Goal: Information Seeking & Learning: Find specific fact

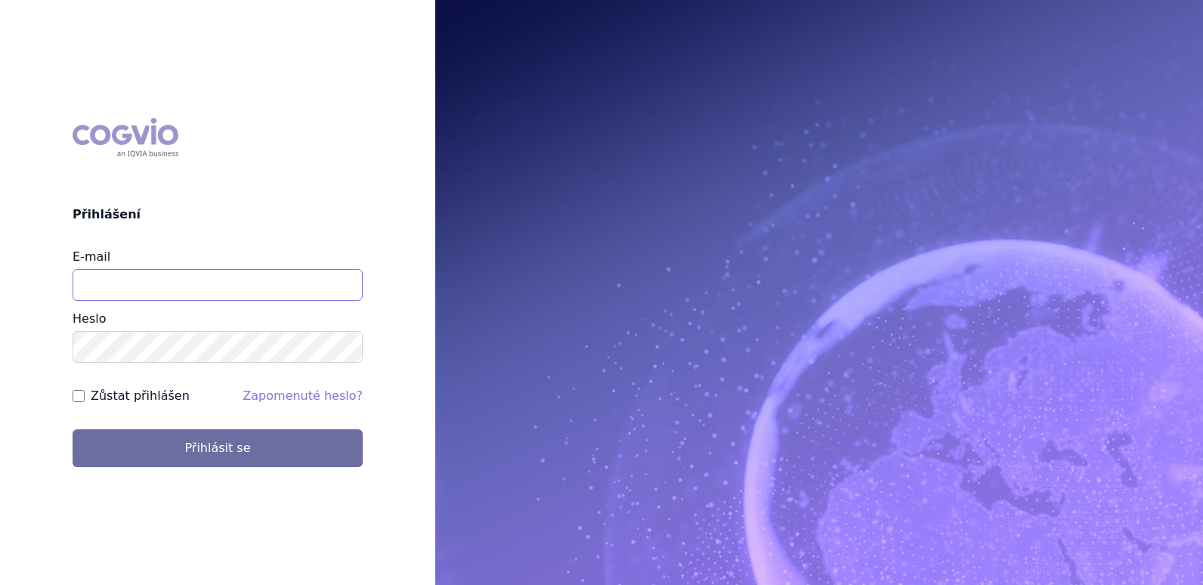
click at [308, 270] on input "E-mail" at bounding box center [218, 285] width 290 height 32
type input "klara.koubkova.ext@boehringer-ingelheim.com"
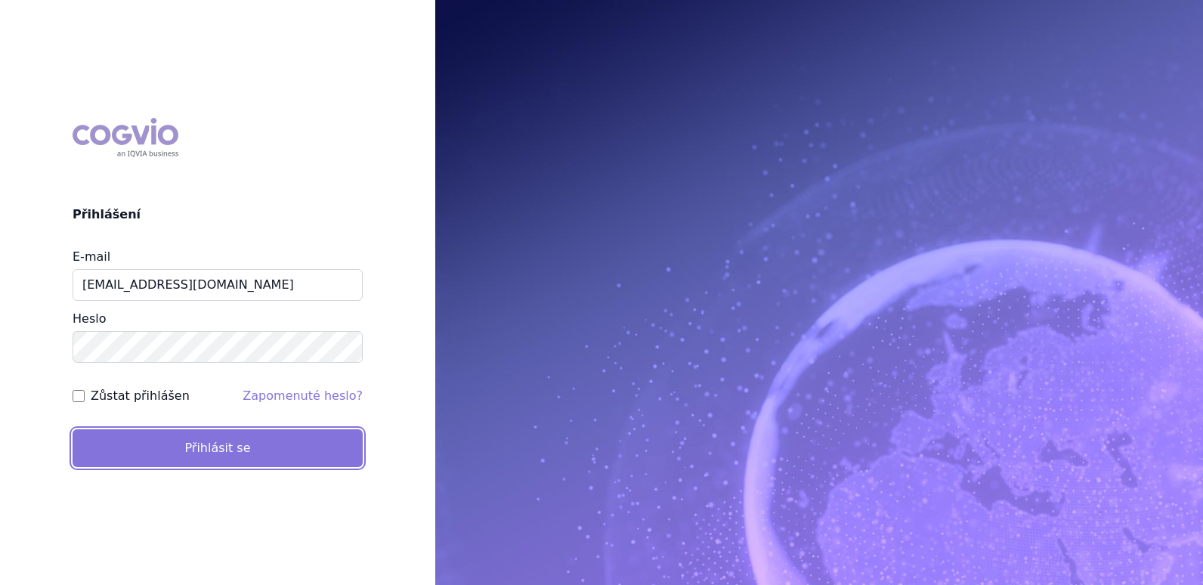
click at [234, 437] on button "Přihlásit se" at bounding box center [218, 448] width 290 height 38
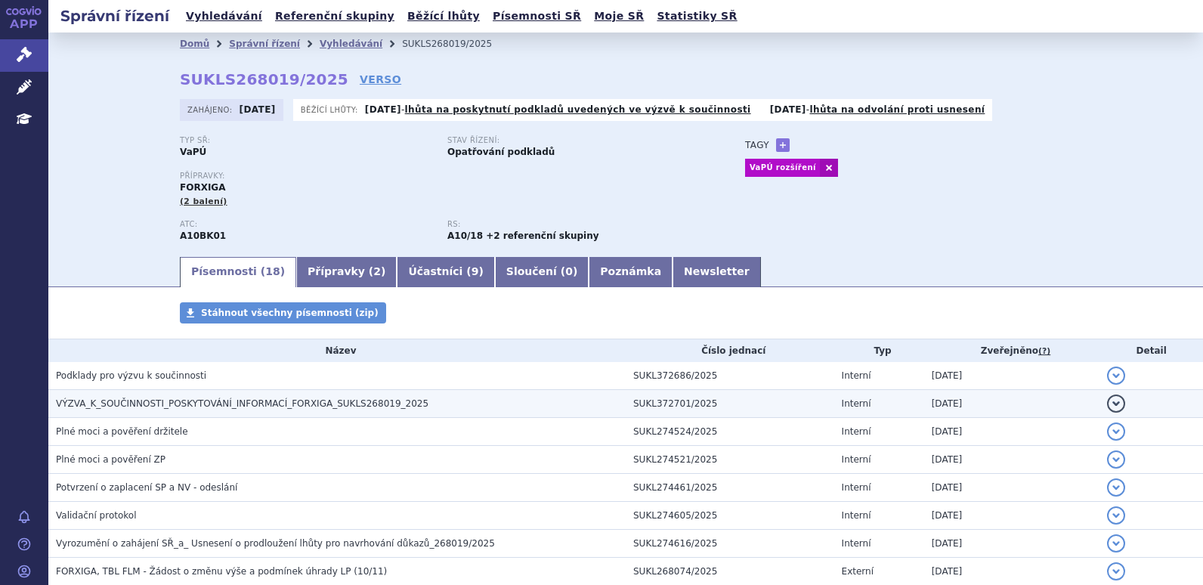
click at [289, 406] on span "VÝZVA_K_SOUČINNOSTI_POSKYTOVÁNÍ_INFORMACÍ_FORXIGA_SUKLS268019_2025" at bounding box center [242, 403] width 372 height 11
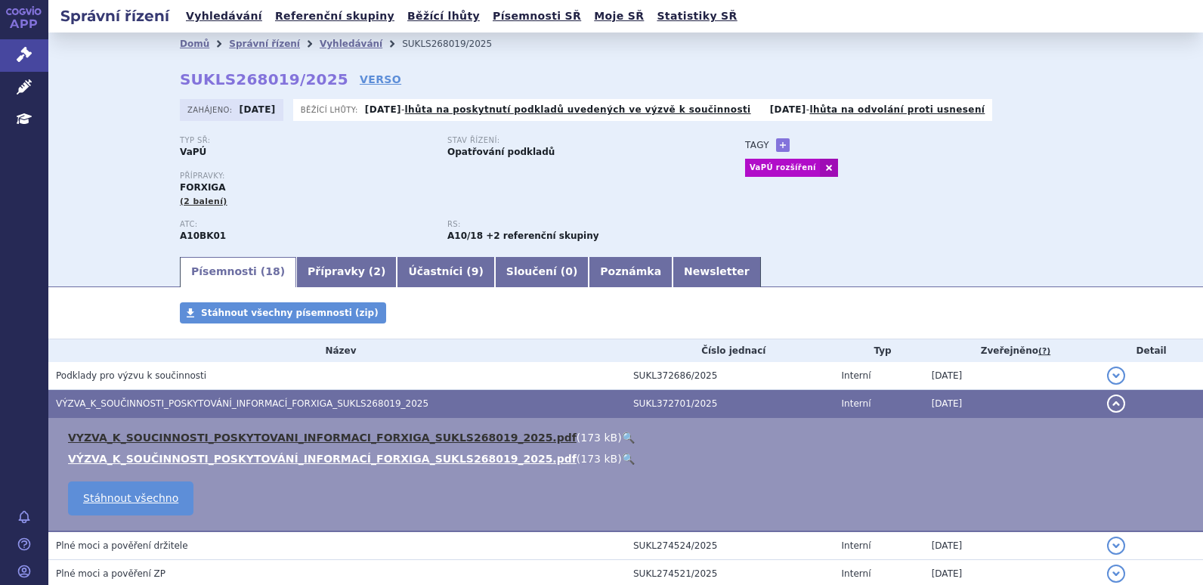
click at [279, 434] on link "VYZVA_K_SOUCINNOSTI_POSKYTOVANI_INFORMACI_FORXIGA_SUKLS268019_2025.pdf" at bounding box center [322, 437] width 508 height 12
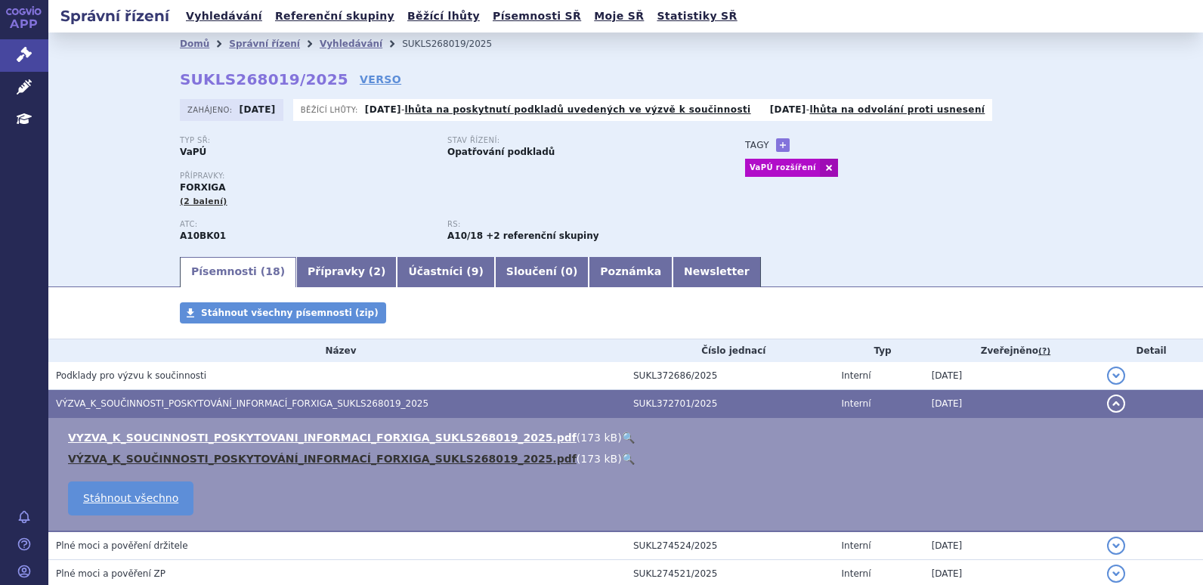
click at [369, 454] on link "VÝZVA_K_SOUČINNOSTI_POSKYTOVÁNÍ_INFORMACÍ_FORXIGA_SUKLS268019_2025.pdf" at bounding box center [322, 459] width 508 height 12
click at [416, 459] on link "VÝZVA_K_SOUČINNOSTI_POSKYTOVÁNÍ_INFORMACÍ_FORXIGA_SUKLS268019_2025.pdf" at bounding box center [322, 459] width 508 height 12
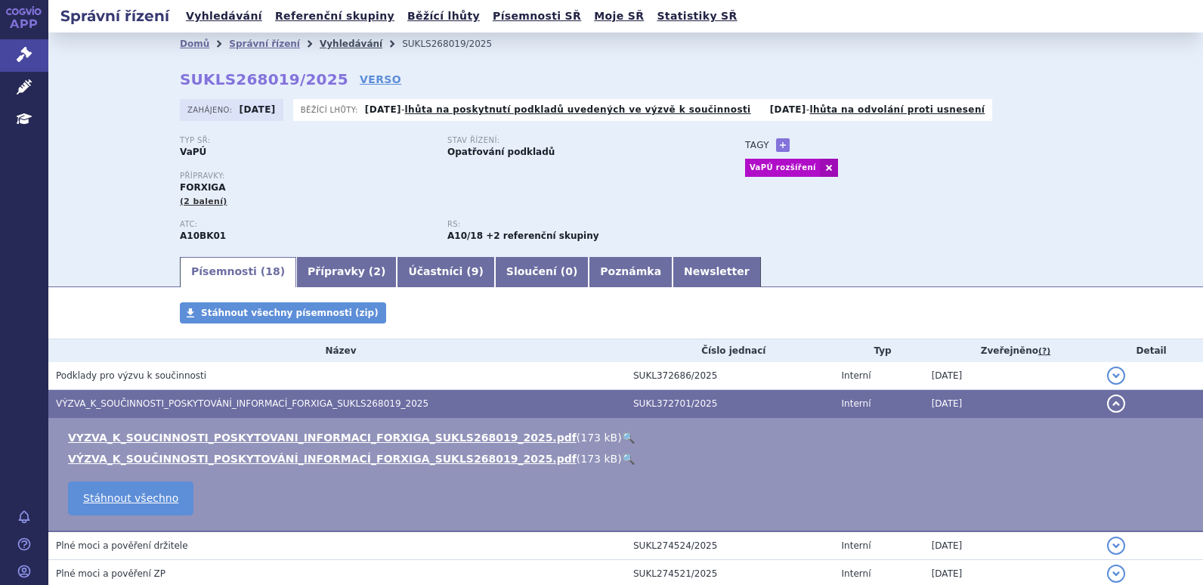
click at [334, 47] on link "Vyhledávání" at bounding box center [351, 44] width 63 height 11
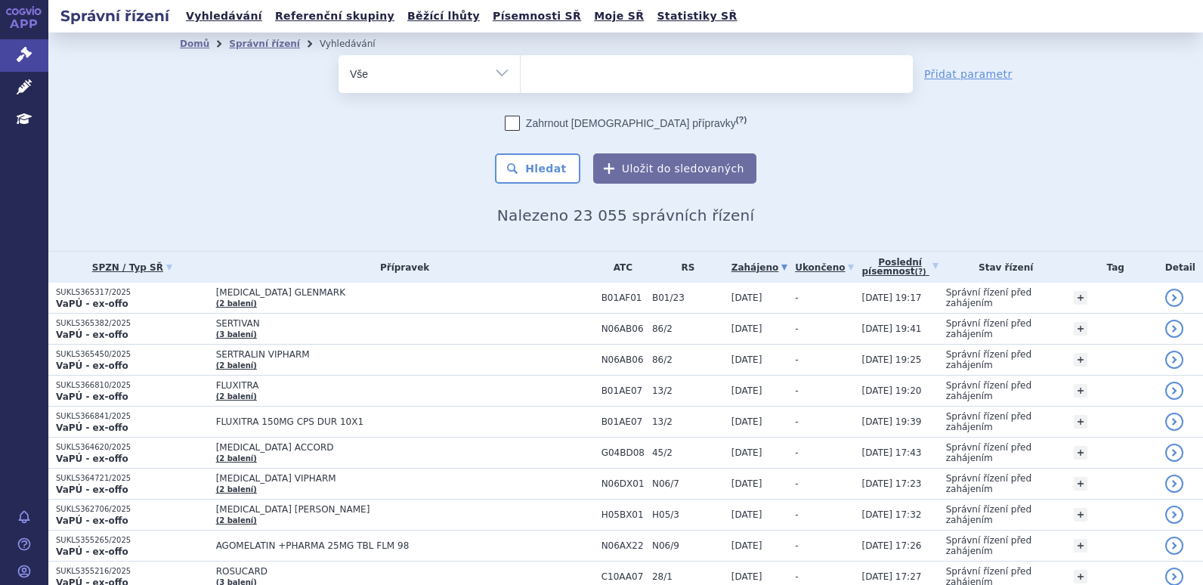
click at [559, 55] on ul at bounding box center [717, 71] width 392 height 32
click at [521, 55] on select at bounding box center [520, 73] width 1 height 38
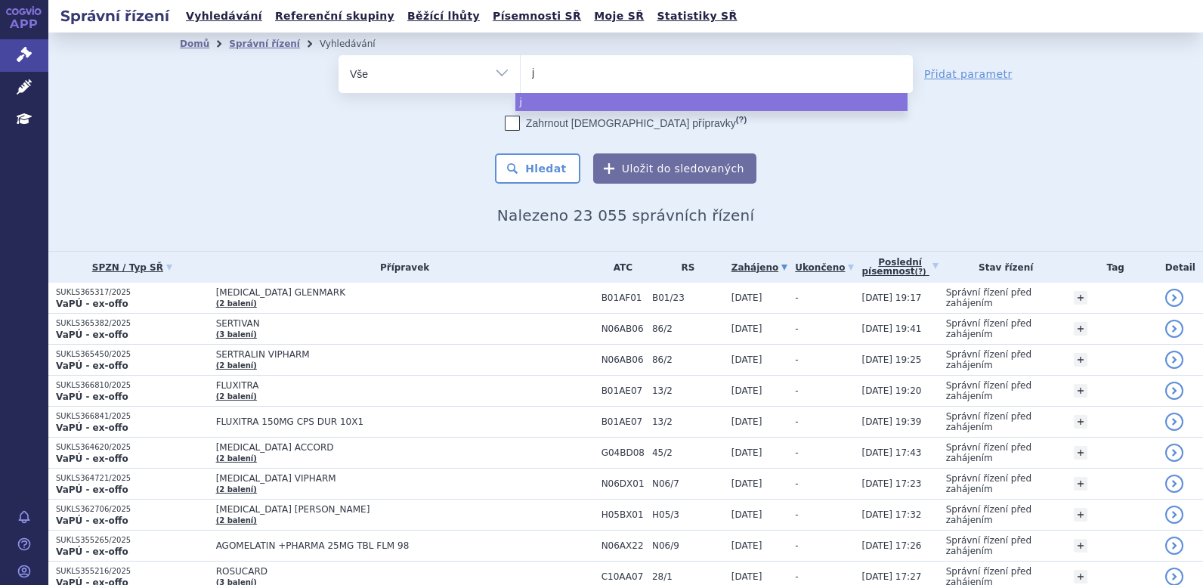
type input "ja"
type input "jard"
type input "jardia"
type input "jardian"
type input "jardianc"
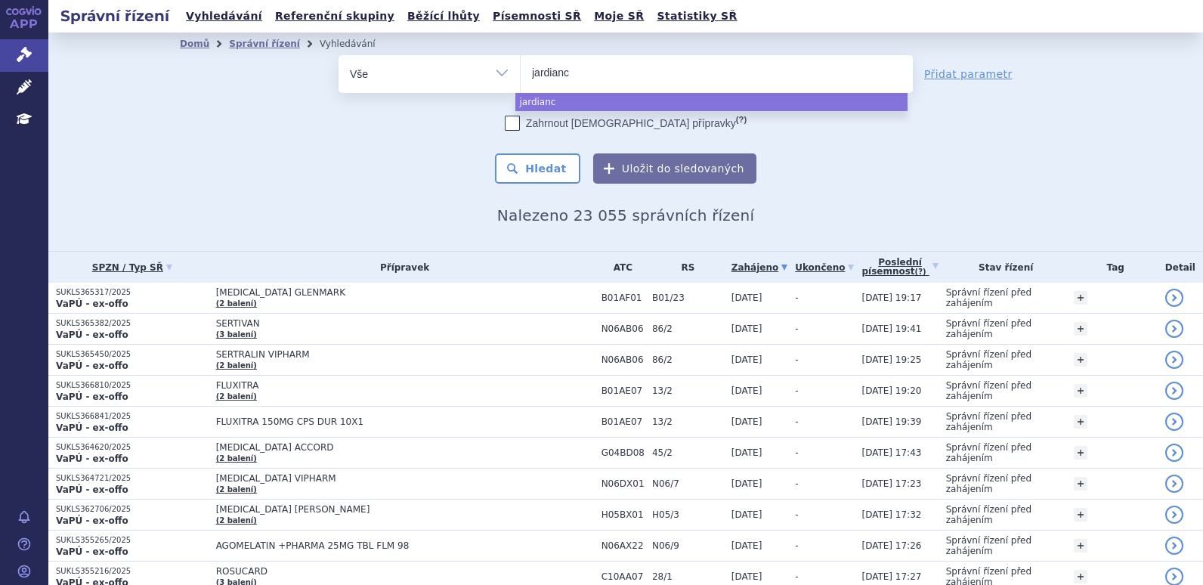
type input "jardiance"
select select "jardiance"
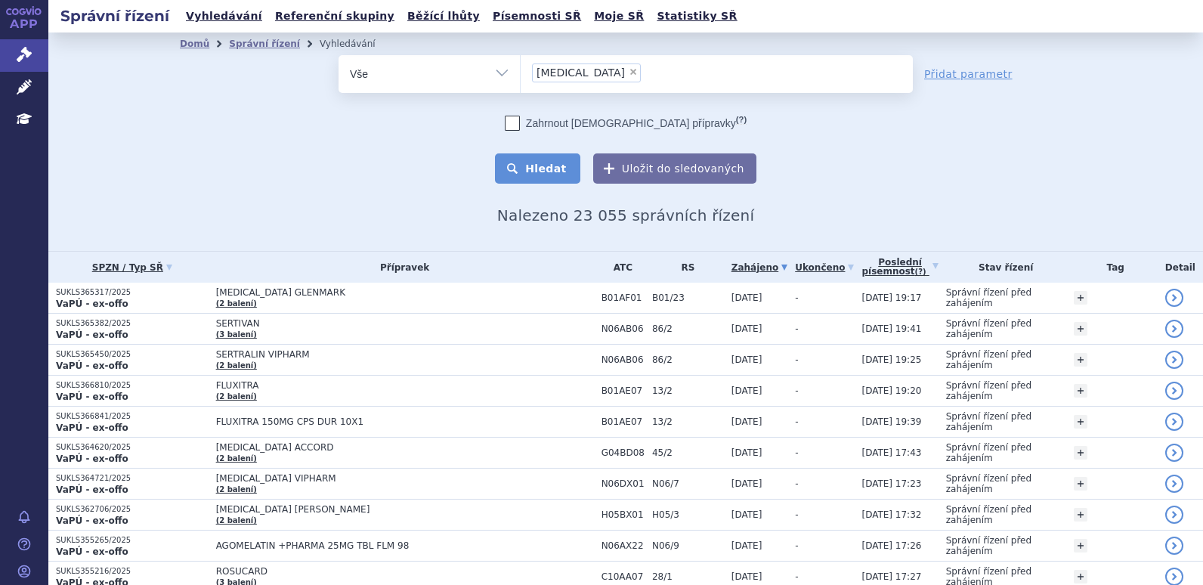
click at [557, 159] on button "Hledat" at bounding box center [537, 168] width 85 height 30
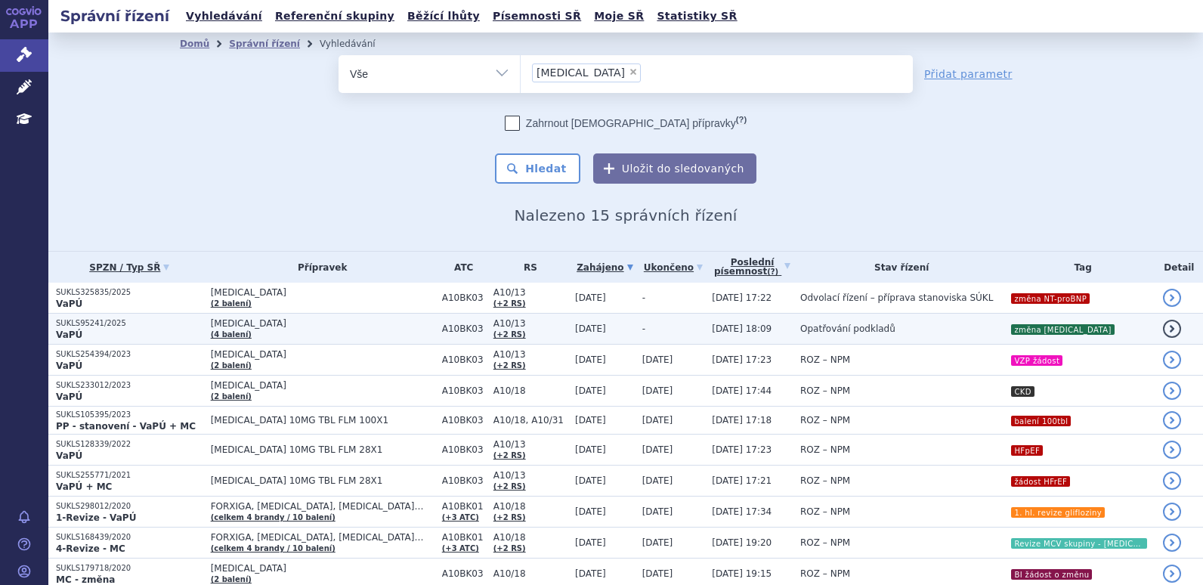
click at [335, 330] on td "JARDIANCE (4 balení)" at bounding box center [318, 329] width 231 height 31
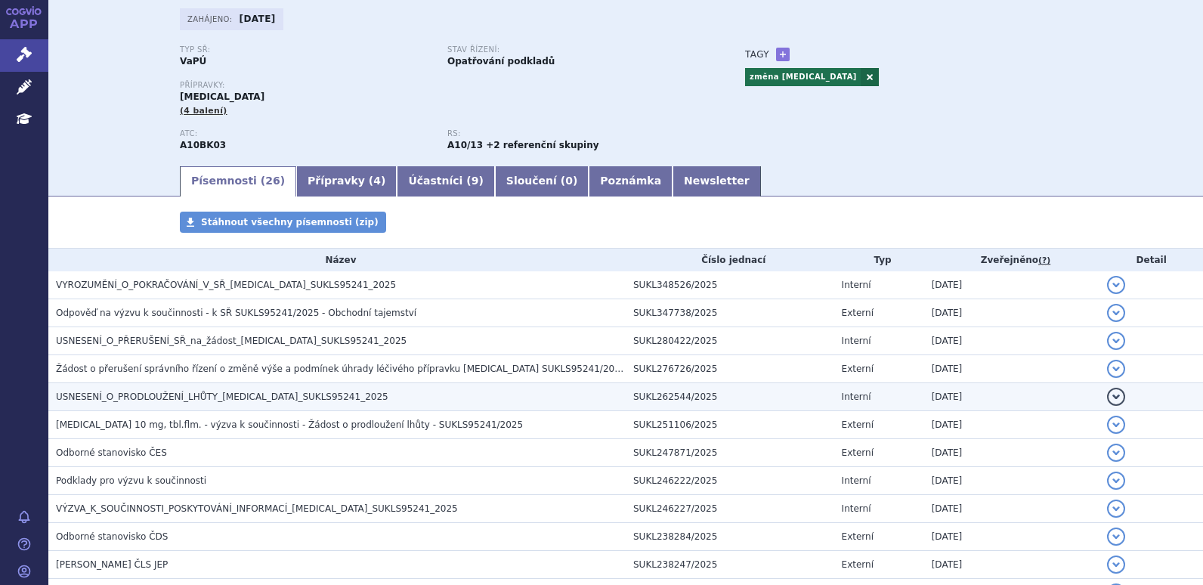
scroll to position [151, 0]
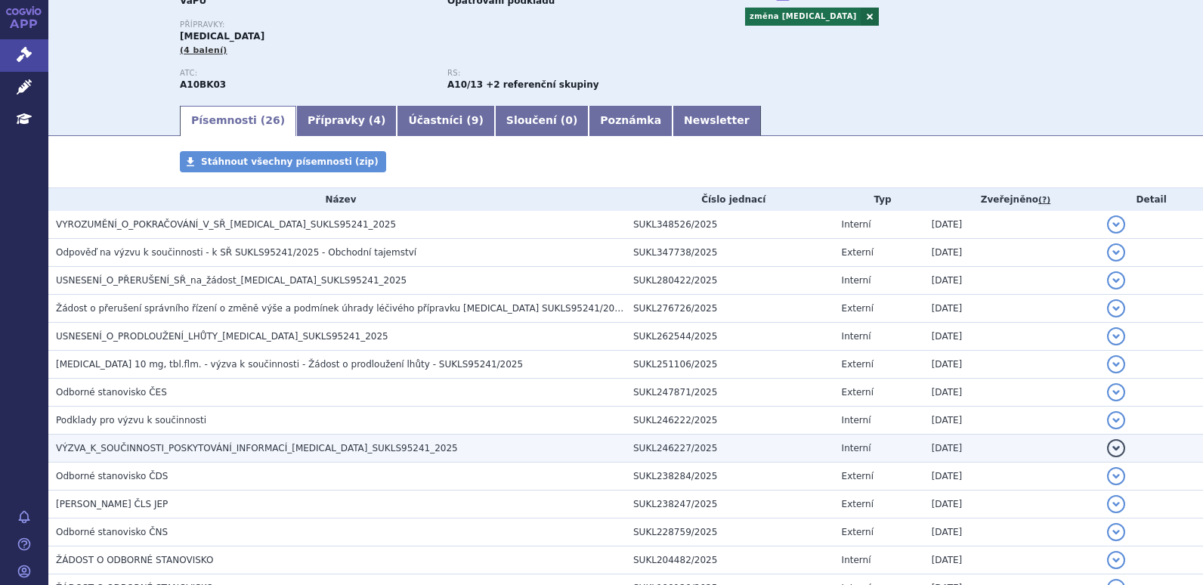
click at [217, 445] on span "VÝZVA_K_SOUČINNOSTI_POSKYTOVÁNÍ_INFORMACÍ_[MEDICAL_DATA]_SUKLS95241_2025" at bounding box center [257, 448] width 402 height 11
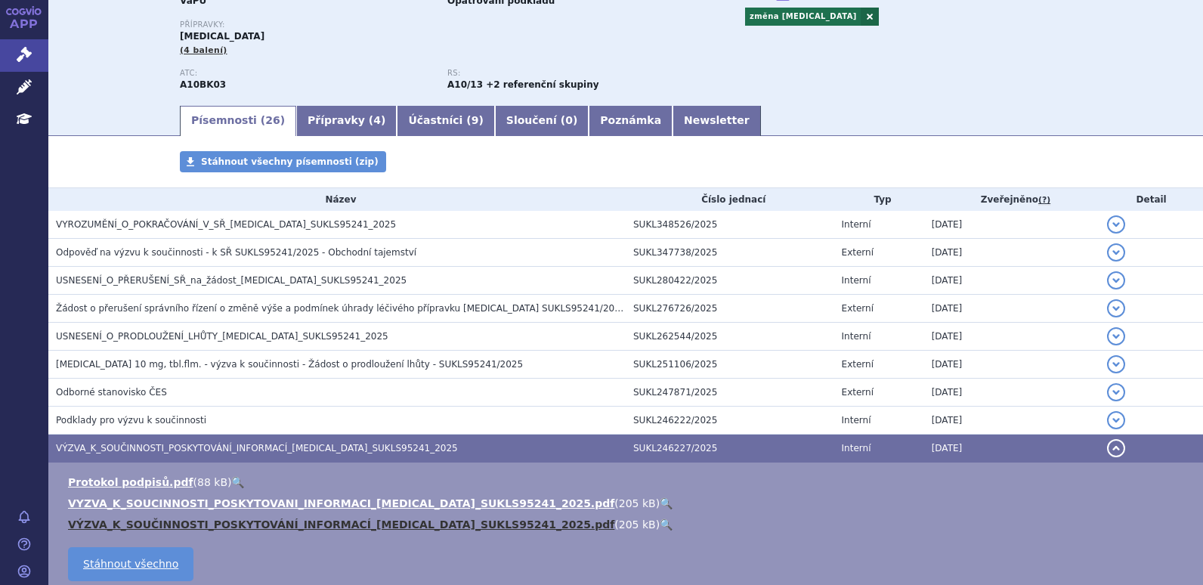
click at [268, 524] on link "VÝZVA_K_SOUČINNOSTI_POSKYTOVÁNÍ_INFORMACÍ_[MEDICAL_DATA]_SUKLS95241_2025.pdf" at bounding box center [341, 524] width 546 height 12
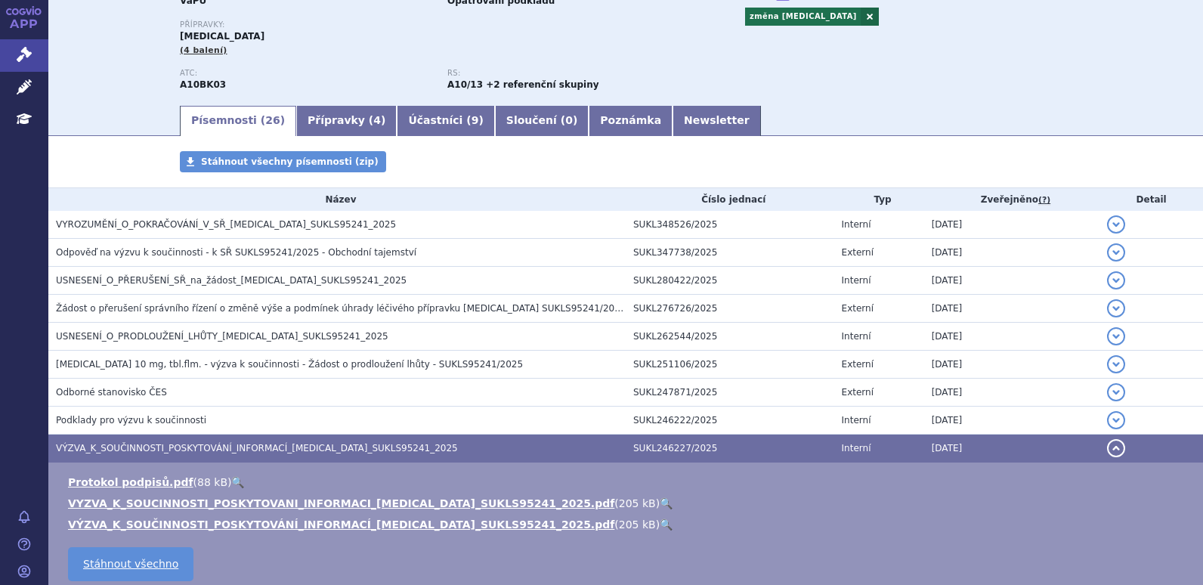
click at [762, 51] on div "Typ SŘ: VaPÚ Stav řízení: Opatřování podkladů Přípravky: [MEDICAL_DATA] (4 bale…" at bounding box center [626, 44] width 892 height 119
